Goal: Navigation & Orientation: Find specific page/section

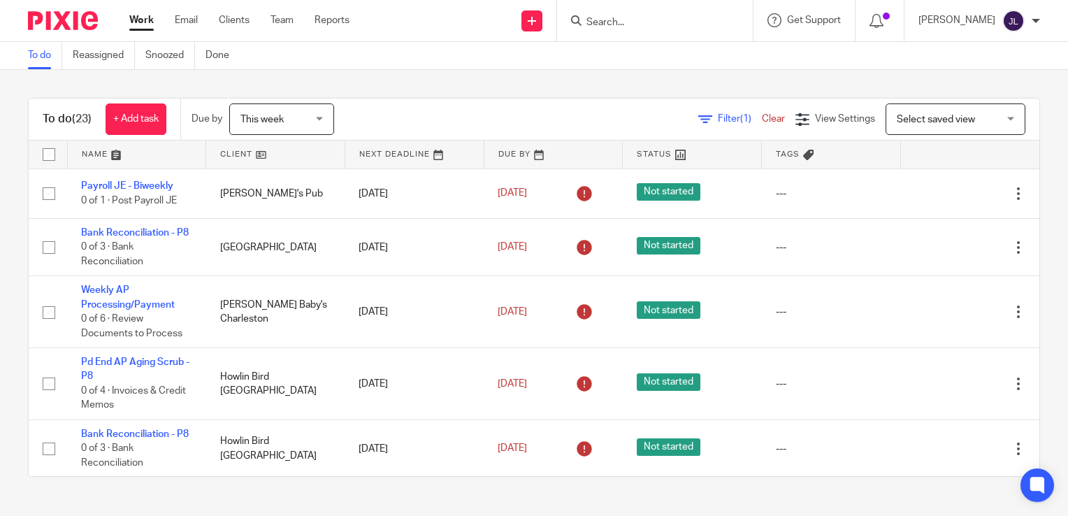
click at [718, 15] on form at bounding box center [659, 20] width 149 height 17
click at [679, 24] on input "Search" at bounding box center [648, 23] width 126 height 13
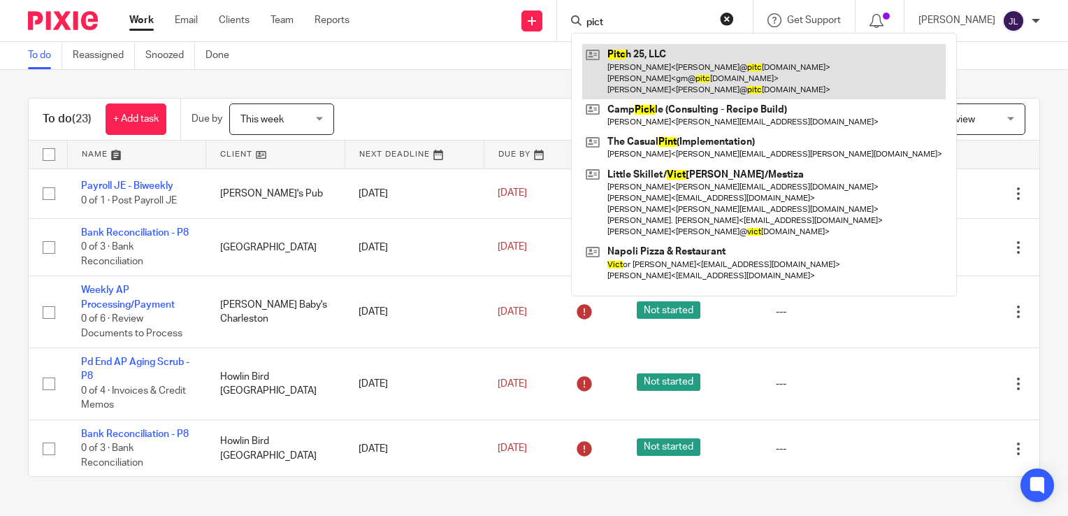
type input "pict"
click at [711, 71] on link at bounding box center [763, 71] width 363 height 55
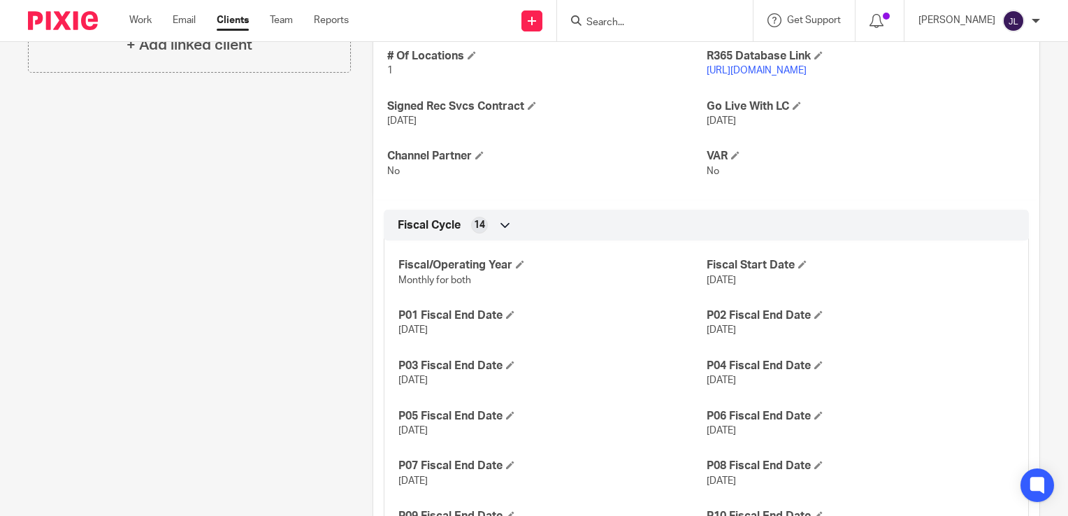
scroll to position [489, 0]
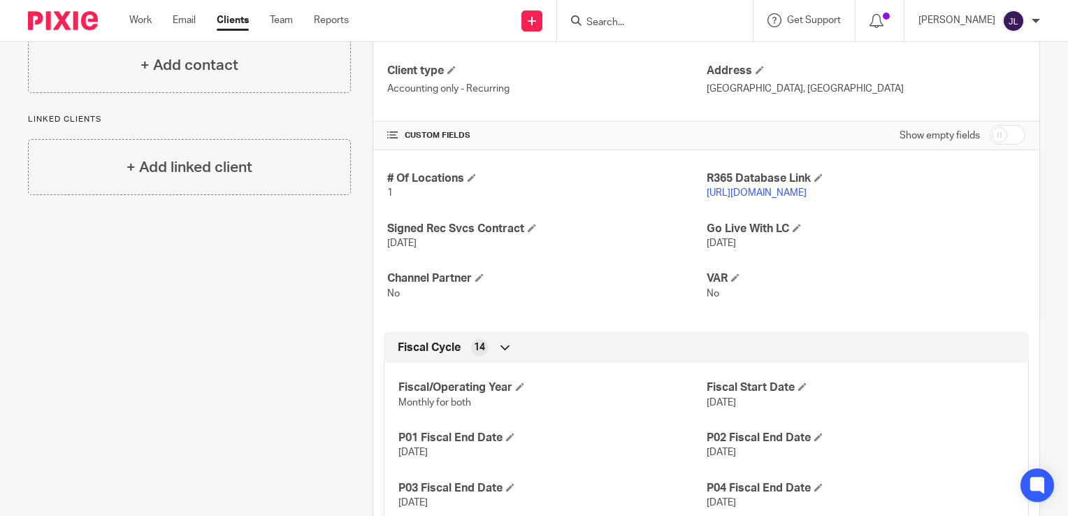
click at [778, 196] on p "[URL][DOMAIN_NAME]" at bounding box center [865, 193] width 319 height 14
click at [778, 191] on link "[URL][DOMAIN_NAME]" at bounding box center [756, 193] width 100 height 10
click at [66, 22] on img at bounding box center [63, 20] width 70 height 19
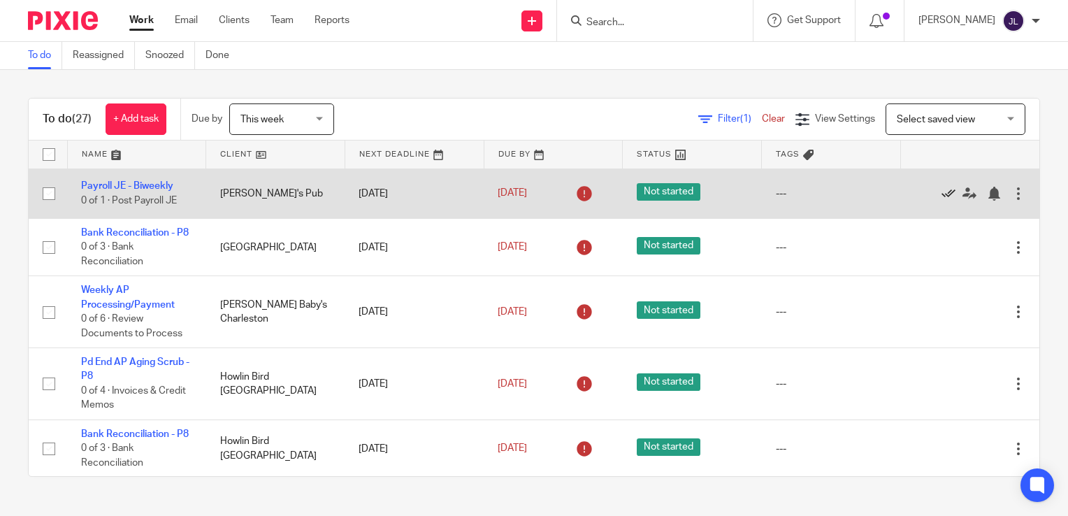
click at [941, 194] on icon at bounding box center [948, 194] width 14 height 14
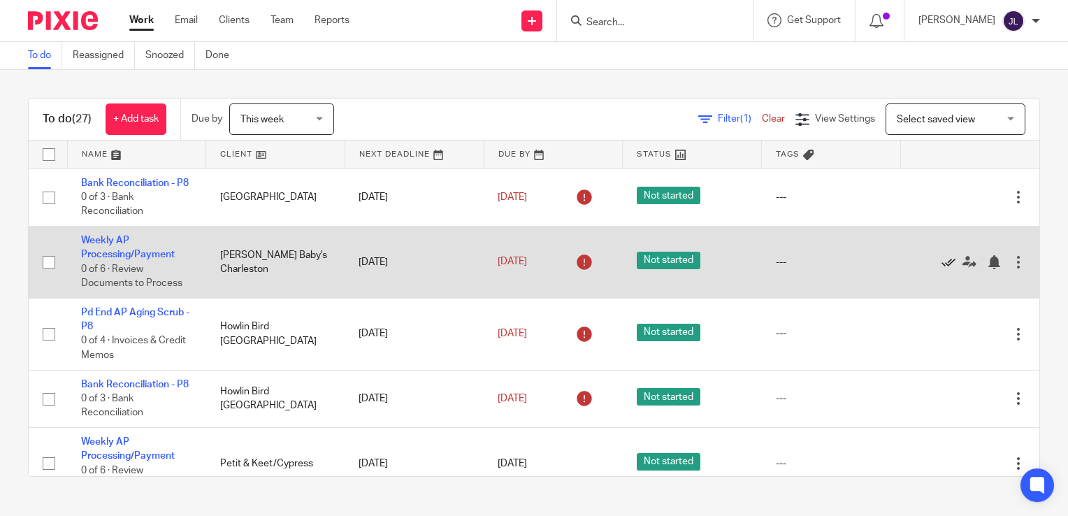
click at [941, 269] on icon at bounding box center [948, 262] width 14 height 14
